Goal: Information Seeking & Learning: Learn about a topic

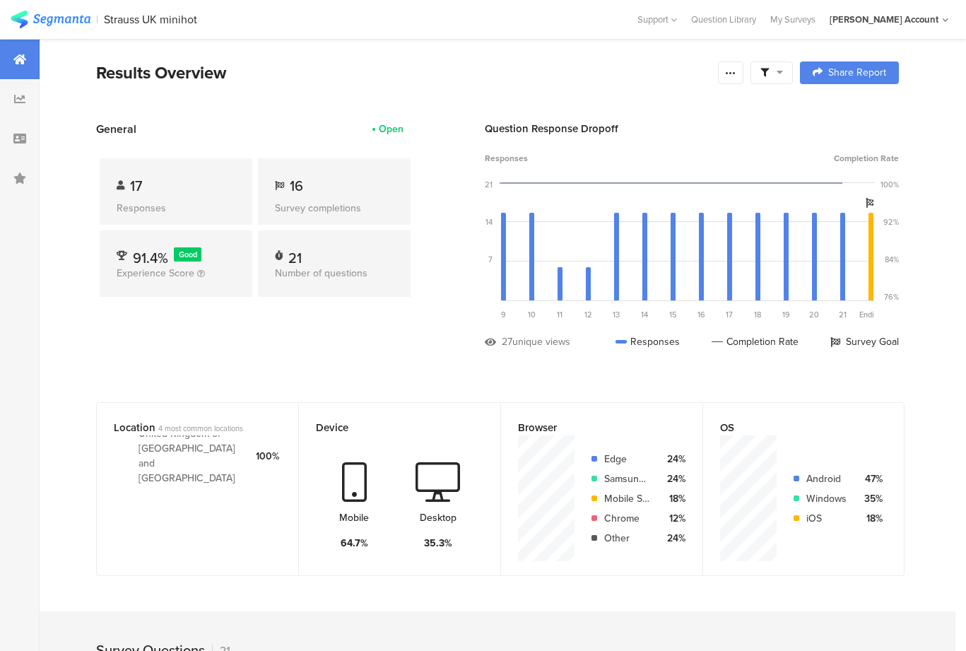
click at [539, 72] on div "Results Overview" at bounding box center [403, 72] width 615 height 25
click at [18, 100] on icon at bounding box center [19, 98] width 11 height 11
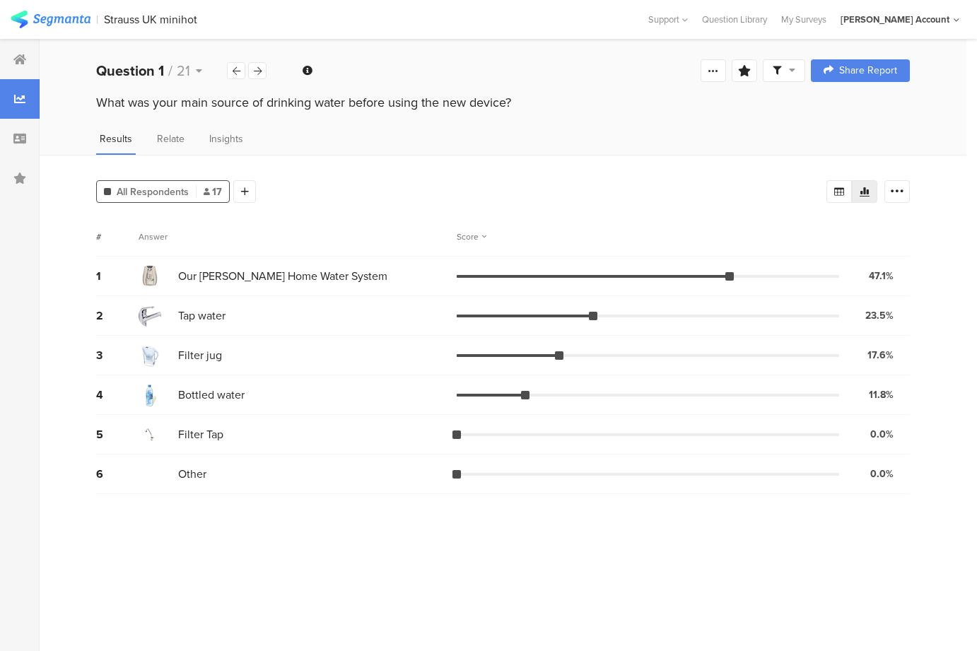
click at [637, 175] on div "All Respondents 17 Add Segment" at bounding box center [461, 189] width 730 height 28
click at [29, 141] on div at bounding box center [20, 139] width 40 height 40
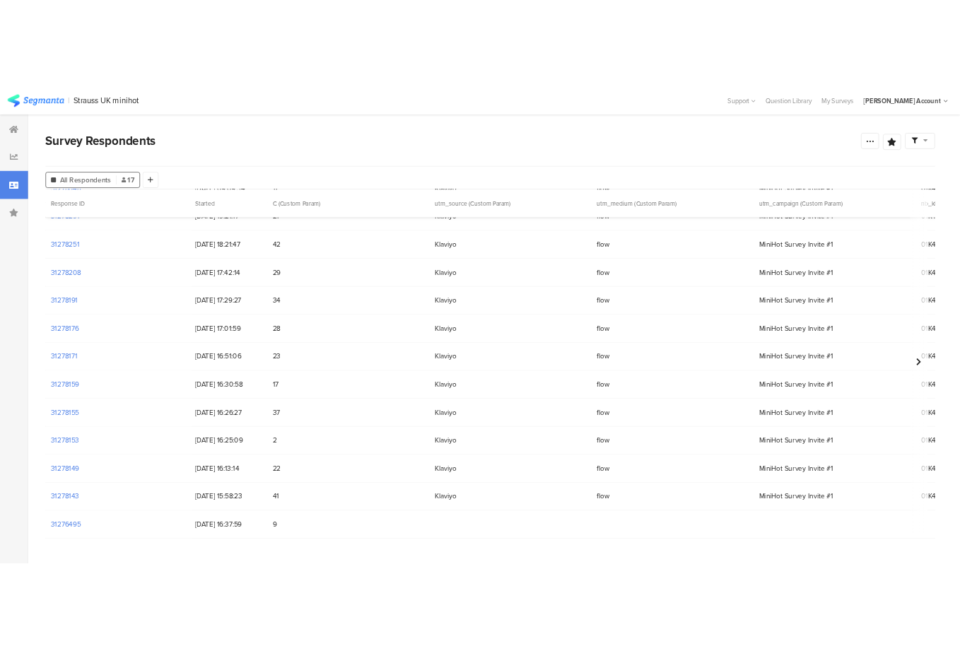
scroll to position [240, 0]
